Goal: Find specific page/section

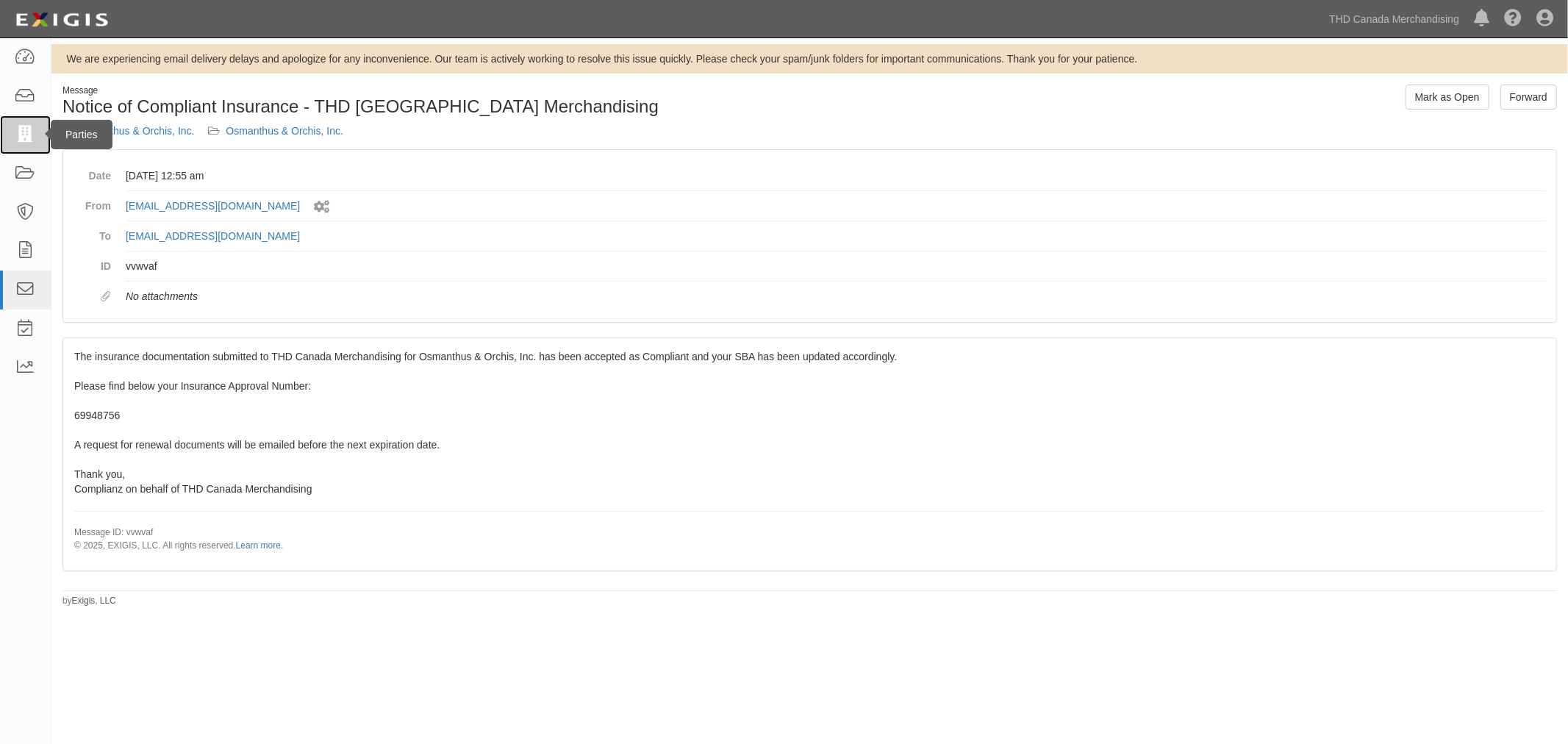
click at [33, 138] on icon at bounding box center [25, 135] width 20 height 17
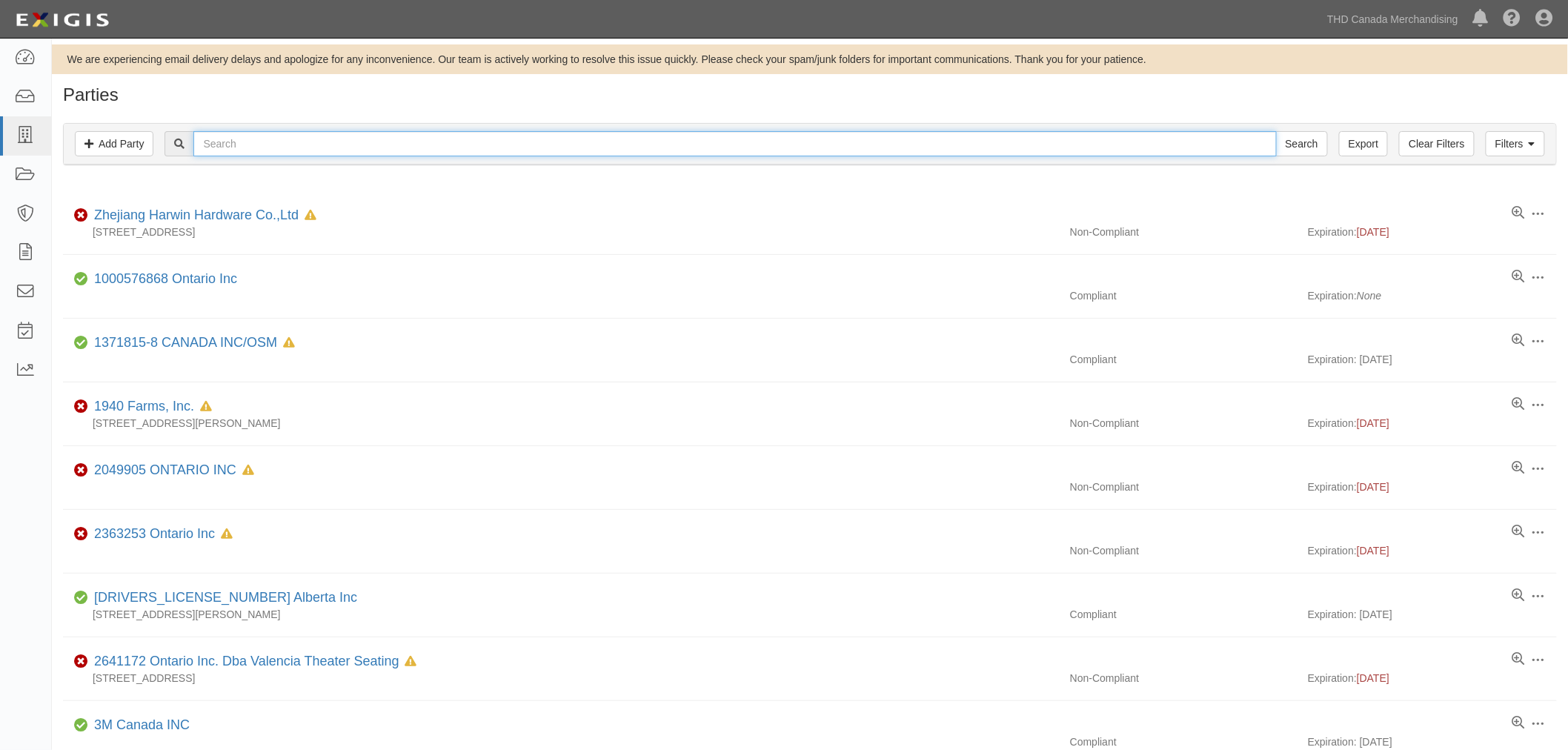
click at [232, 155] on input "text" at bounding box center [735, 144] width 1082 height 25
paste input "zhejiang xingxing refrigeration co., ltd"
type input "zhejiang xingxing refrigeration co., ltd"
click at [1283, 148] on input "Search" at bounding box center [1302, 144] width 52 height 25
